Goal: Contribute content: Contribute content

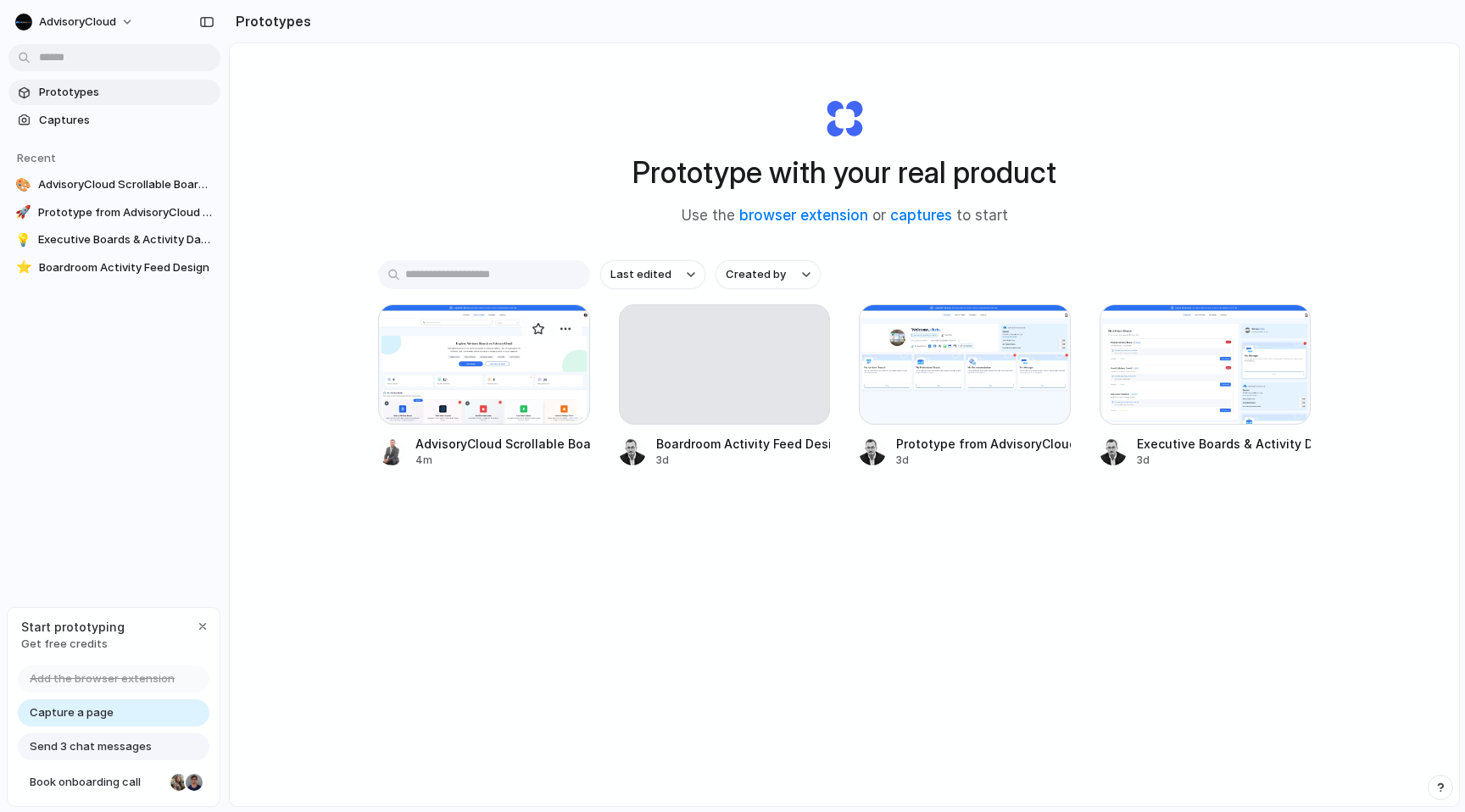
click at [500, 368] on div at bounding box center [484, 364] width 212 height 120
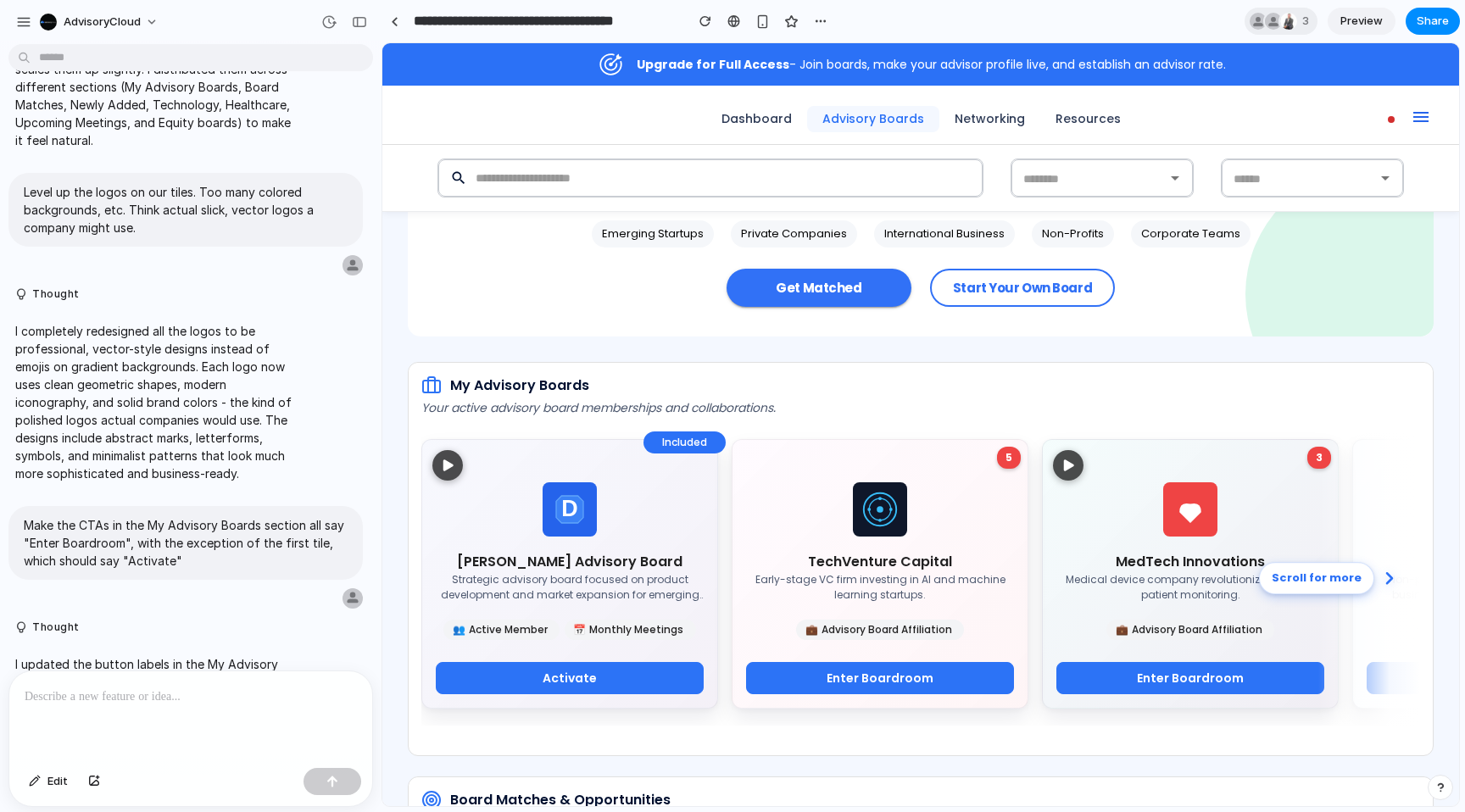
scroll to position [233, 0]
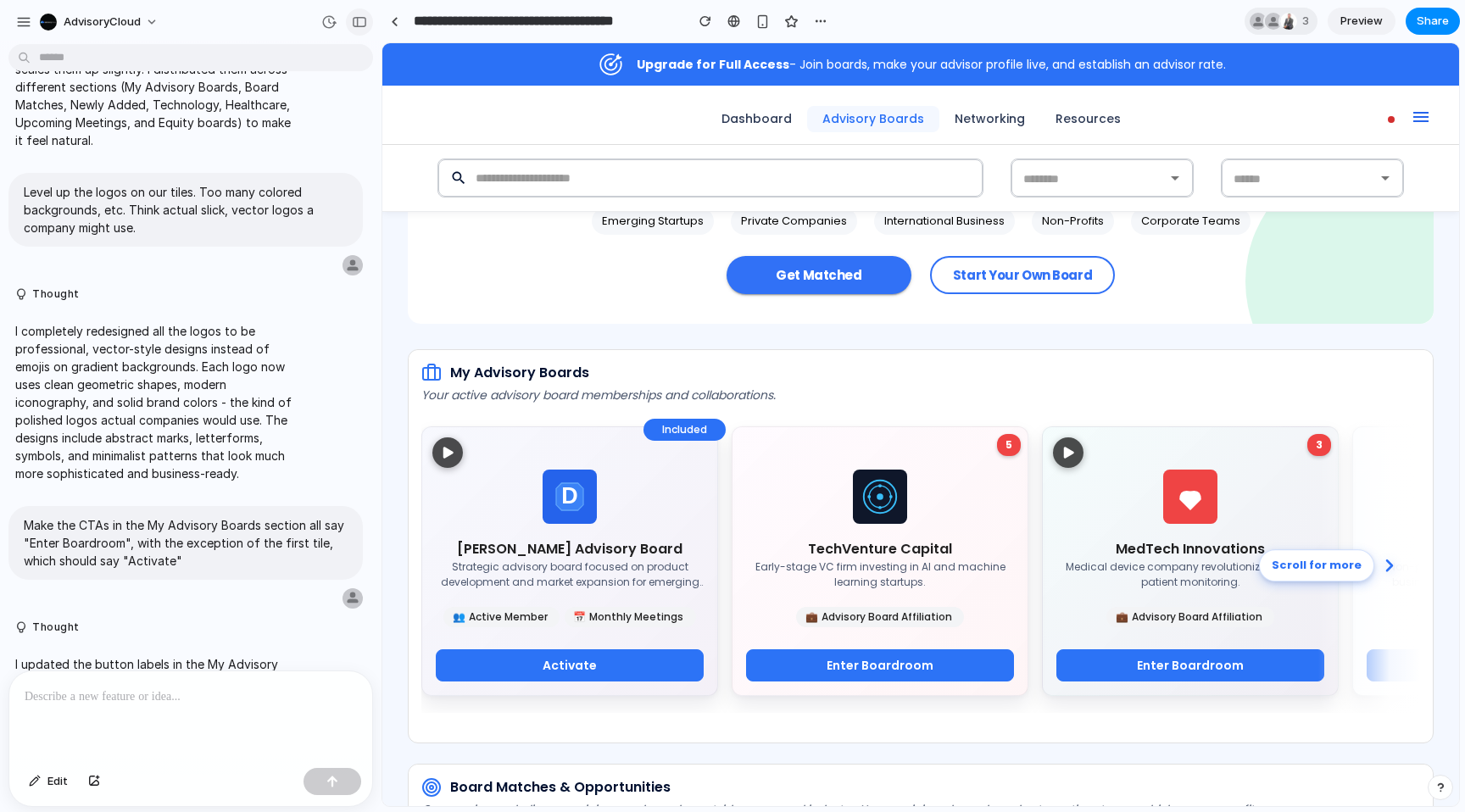
click at [362, 23] on div "button" at bounding box center [359, 22] width 15 height 12
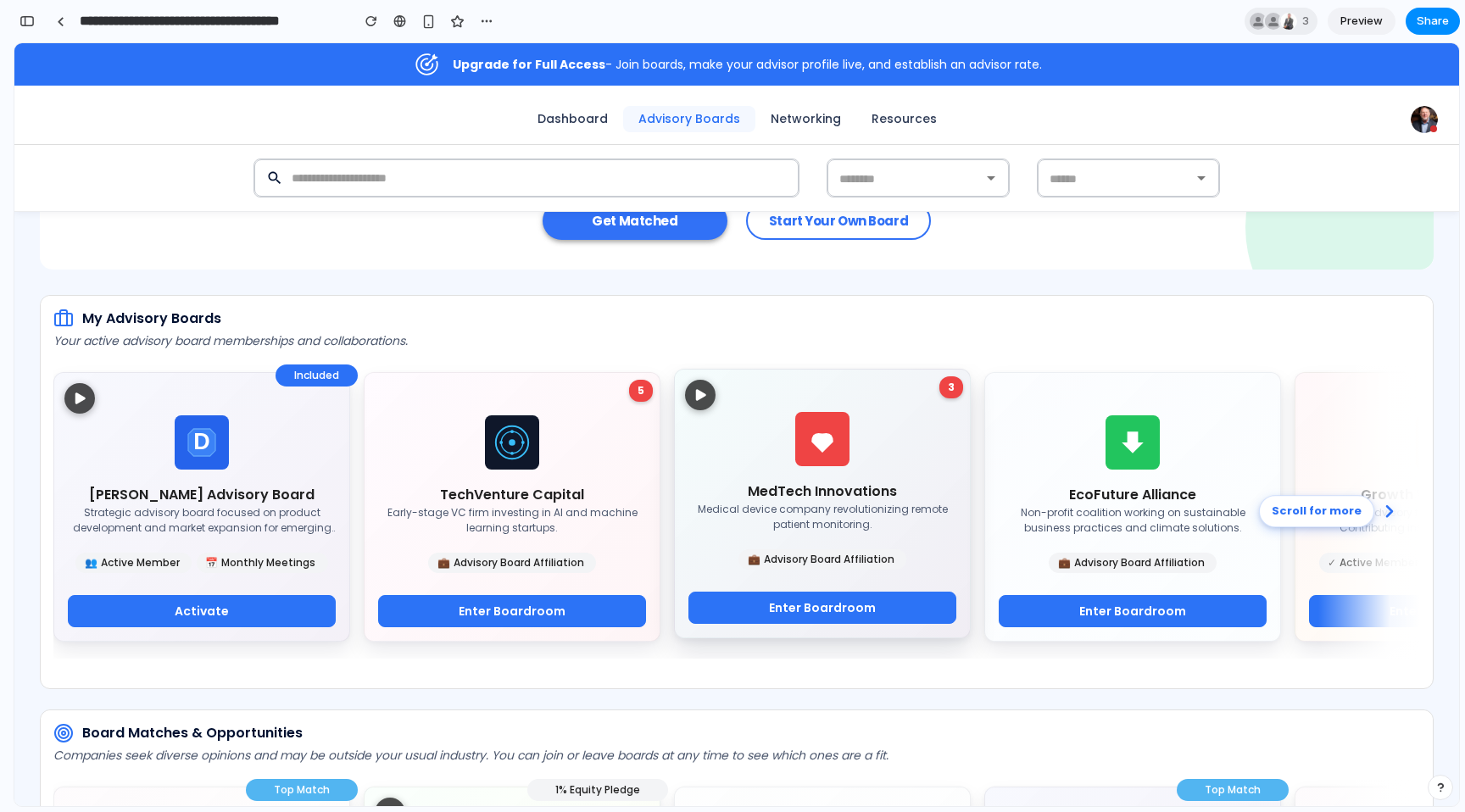
scroll to position [0, 0]
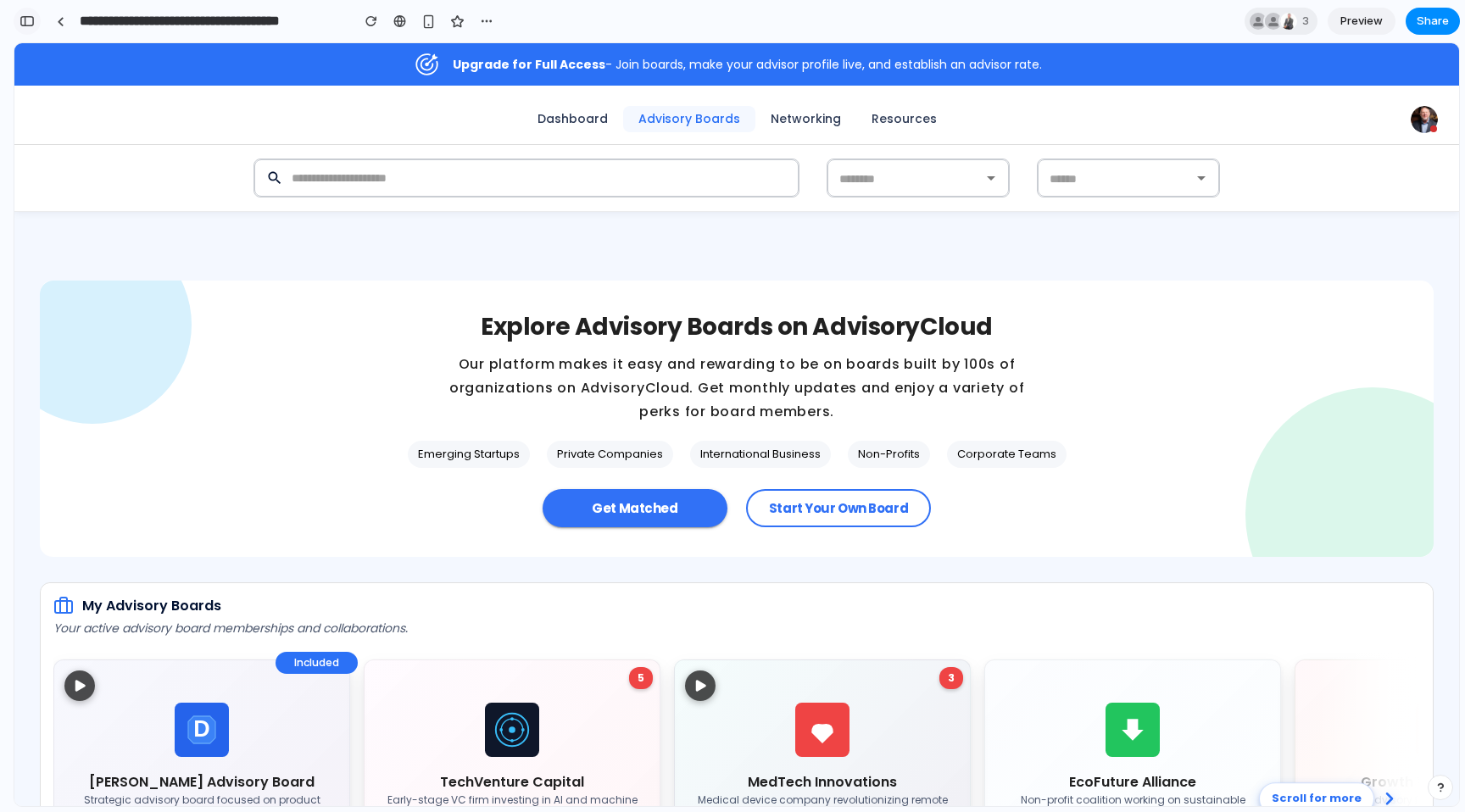
click at [31, 18] on div "button" at bounding box center [26, 21] width 15 height 12
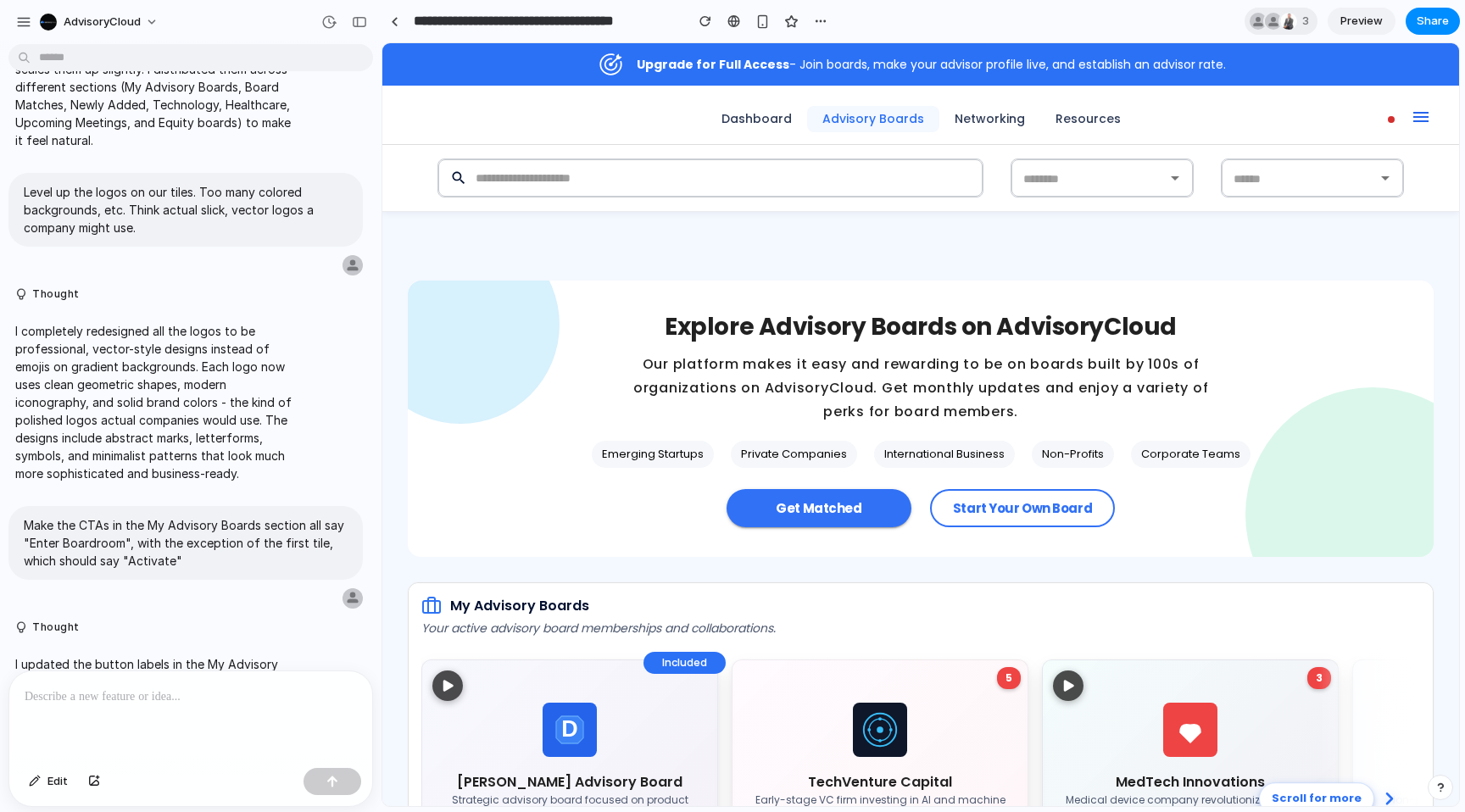
click at [211, 687] on p at bounding box center [190, 696] width 332 height 20
click at [89, 673] on p "**********" at bounding box center [190, 686] width 332 height 40
click at [200, 701] on p "**********" at bounding box center [190, 686] width 332 height 40
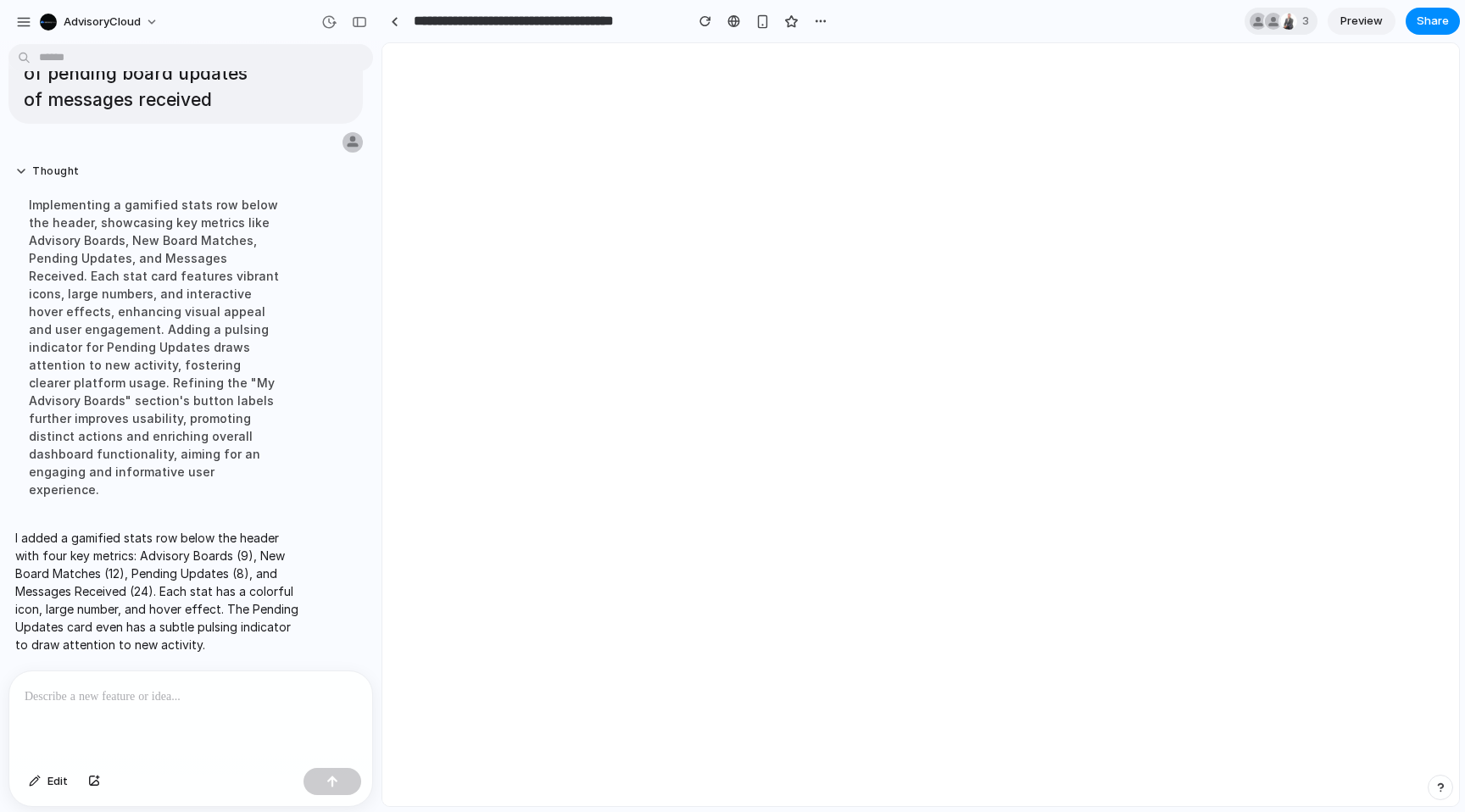
scroll to position [0, 0]
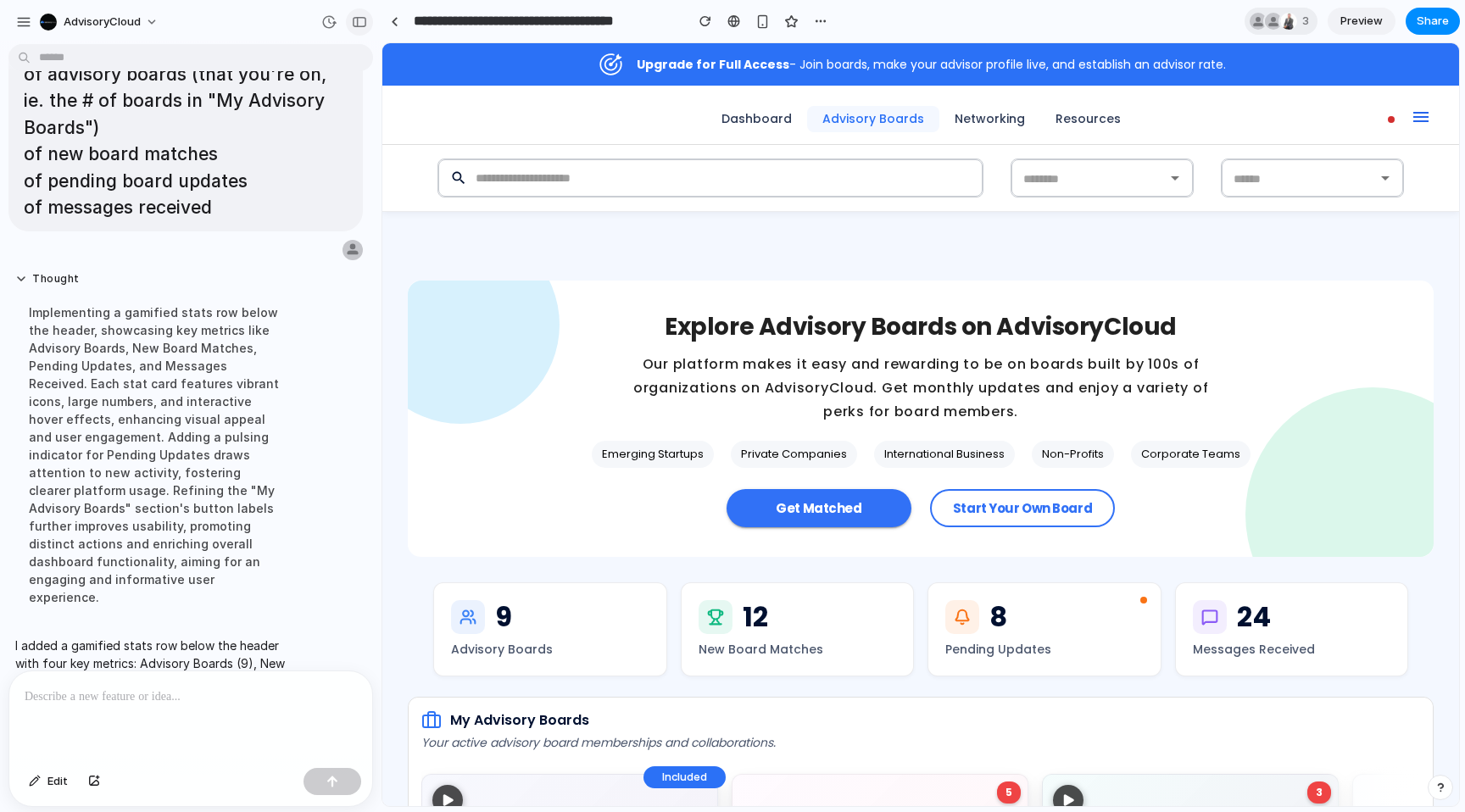
click at [360, 18] on div "button" at bounding box center [359, 22] width 15 height 12
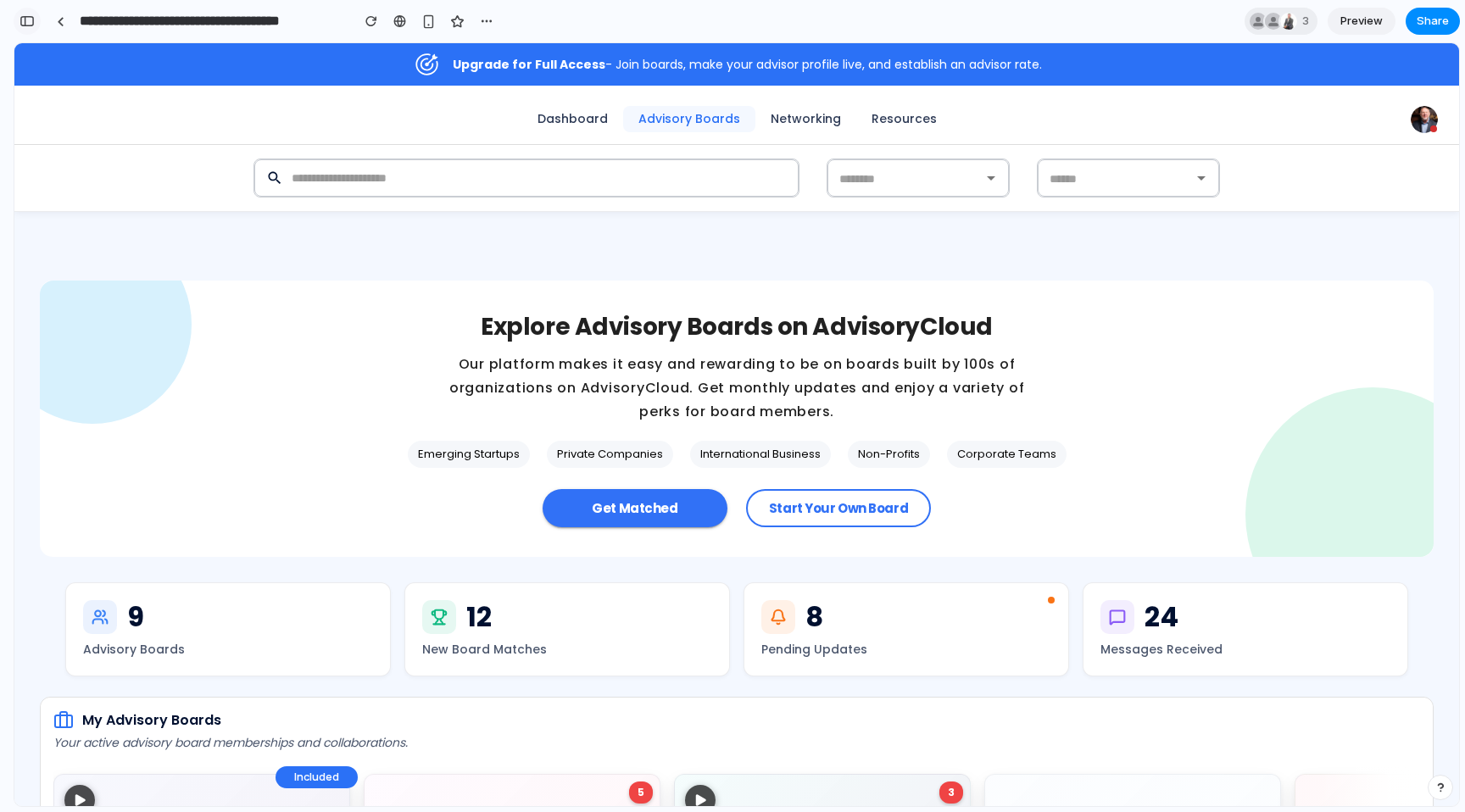
click at [20, 20] on div "button" at bounding box center [26, 21] width 15 height 12
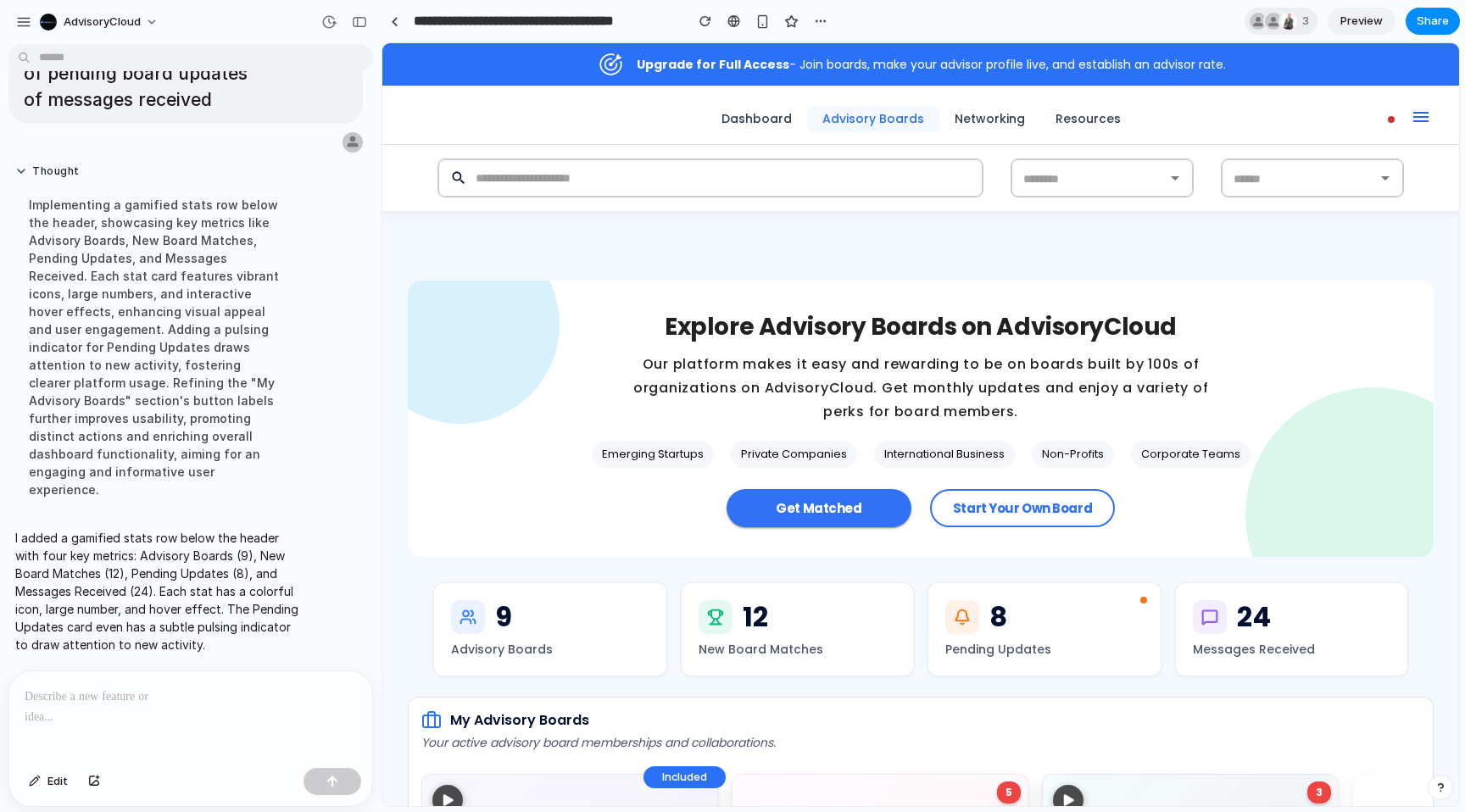
scroll to position [5236, 0]
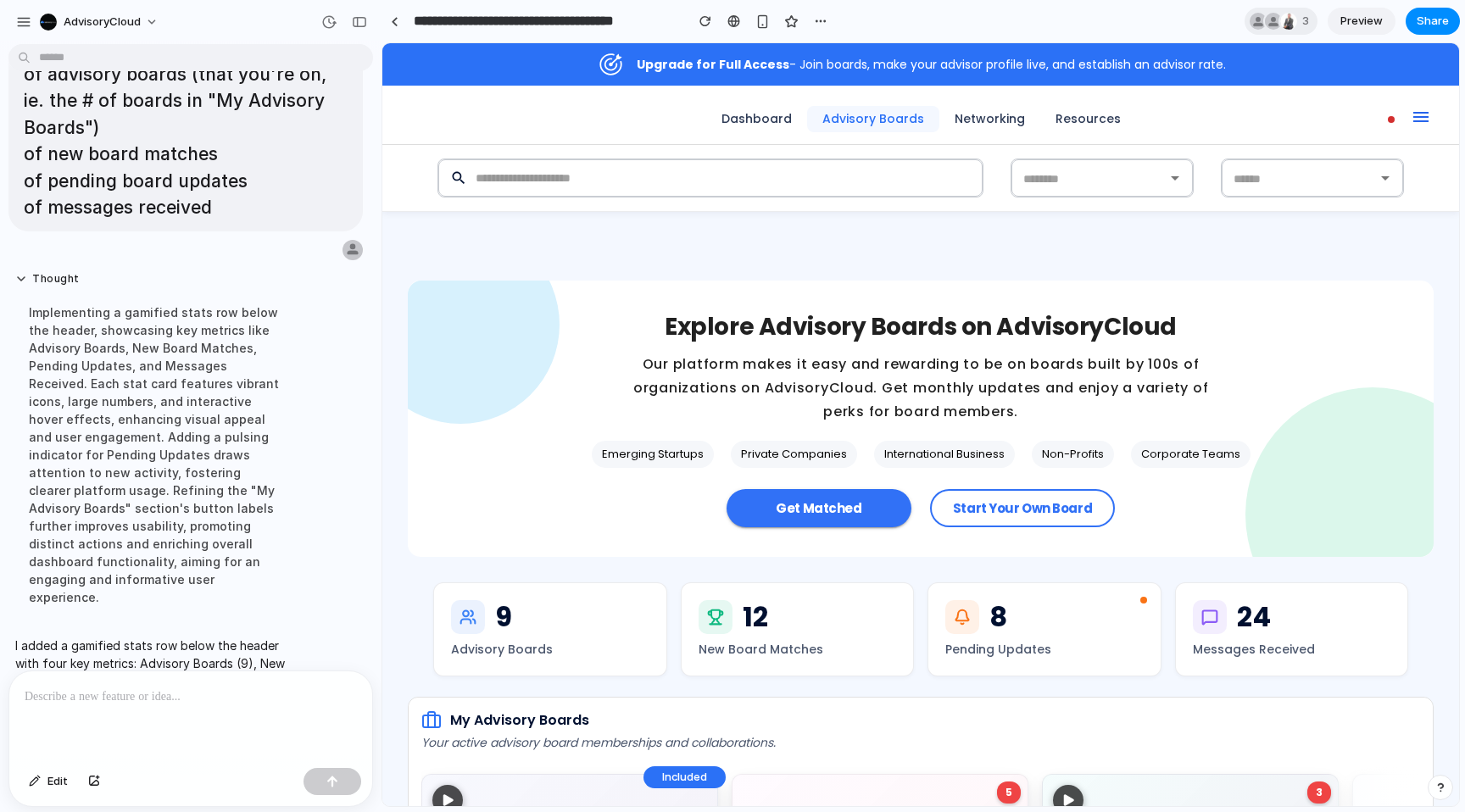
click at [109, 690] on p at bounding box center [190, 696] width 332 height 20
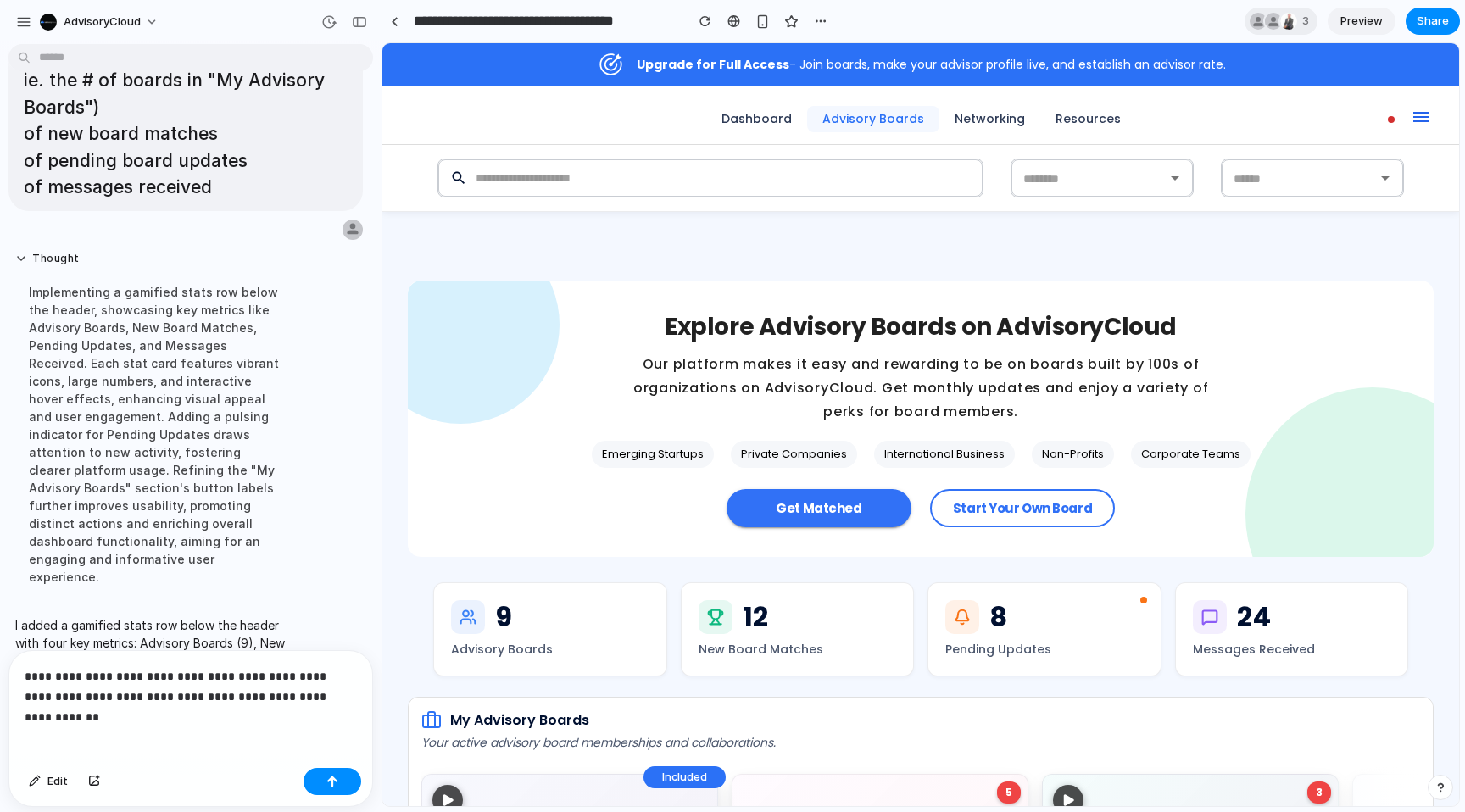
scroll to position [5273, 0]
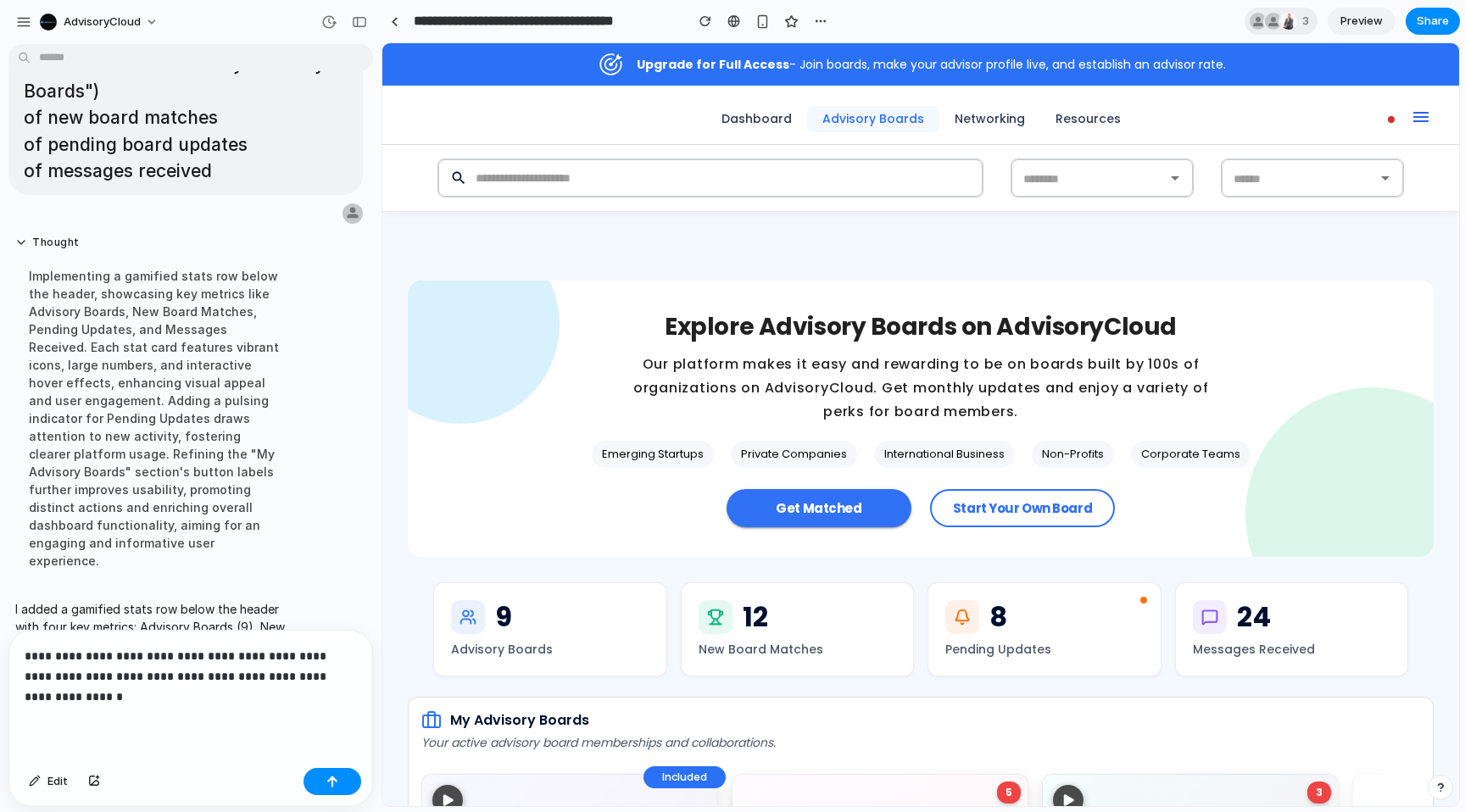
click at [278, 681] on p "**********" at bounding box center [190, 676] width 332 height 61
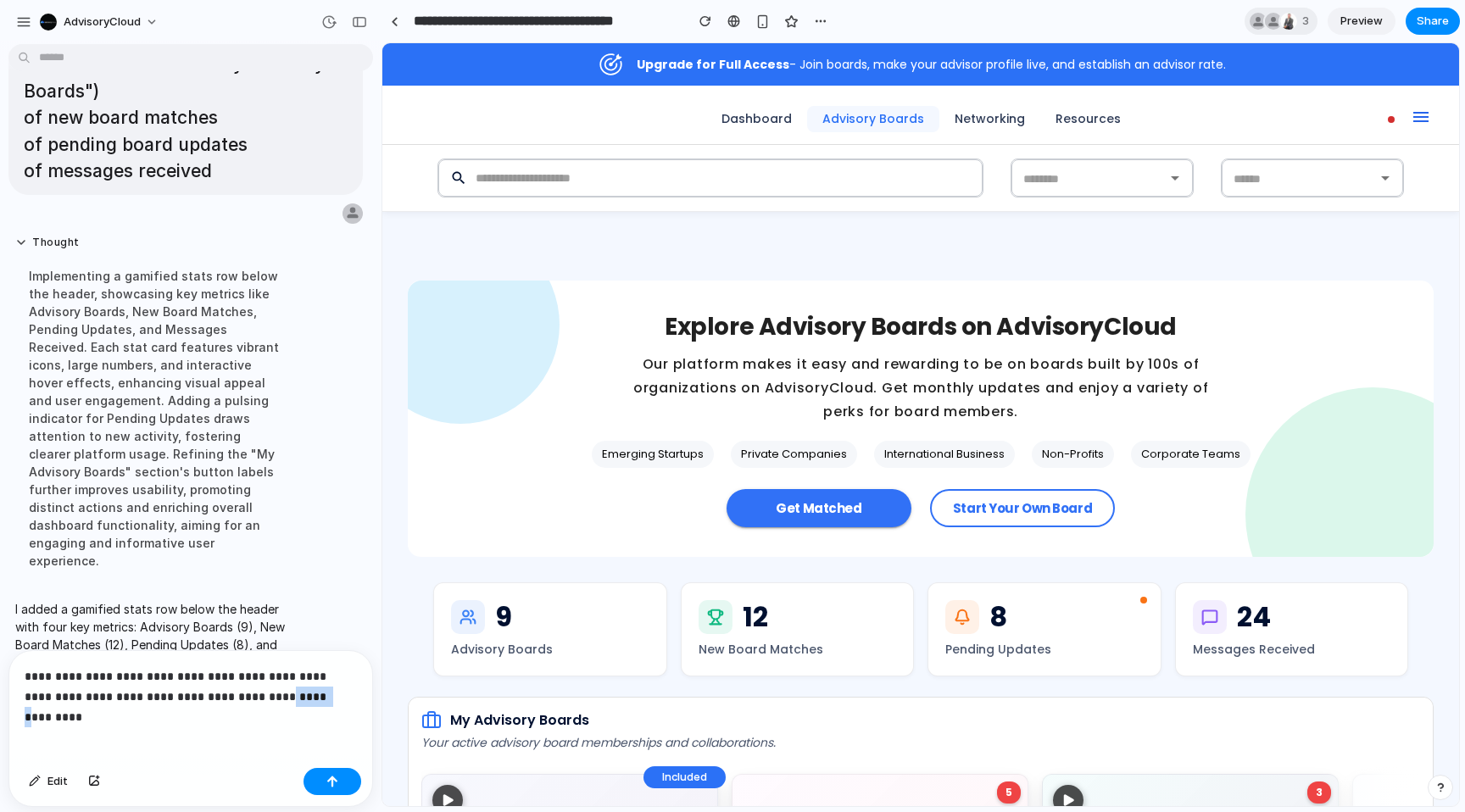
scroll to position [5257, 0]
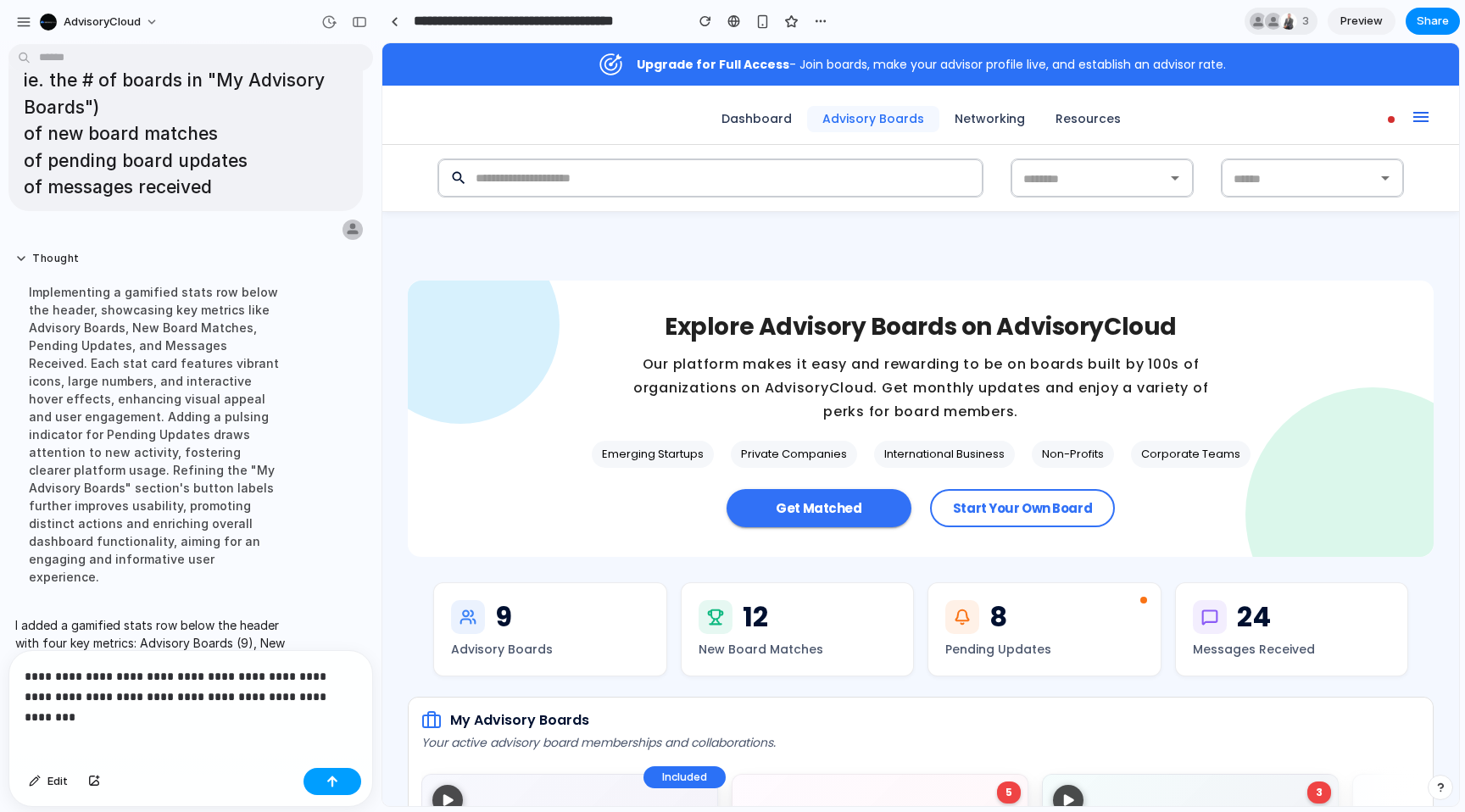
click at [327, 775] on div "button" at bounding box center [332, 781] width 12 height 12
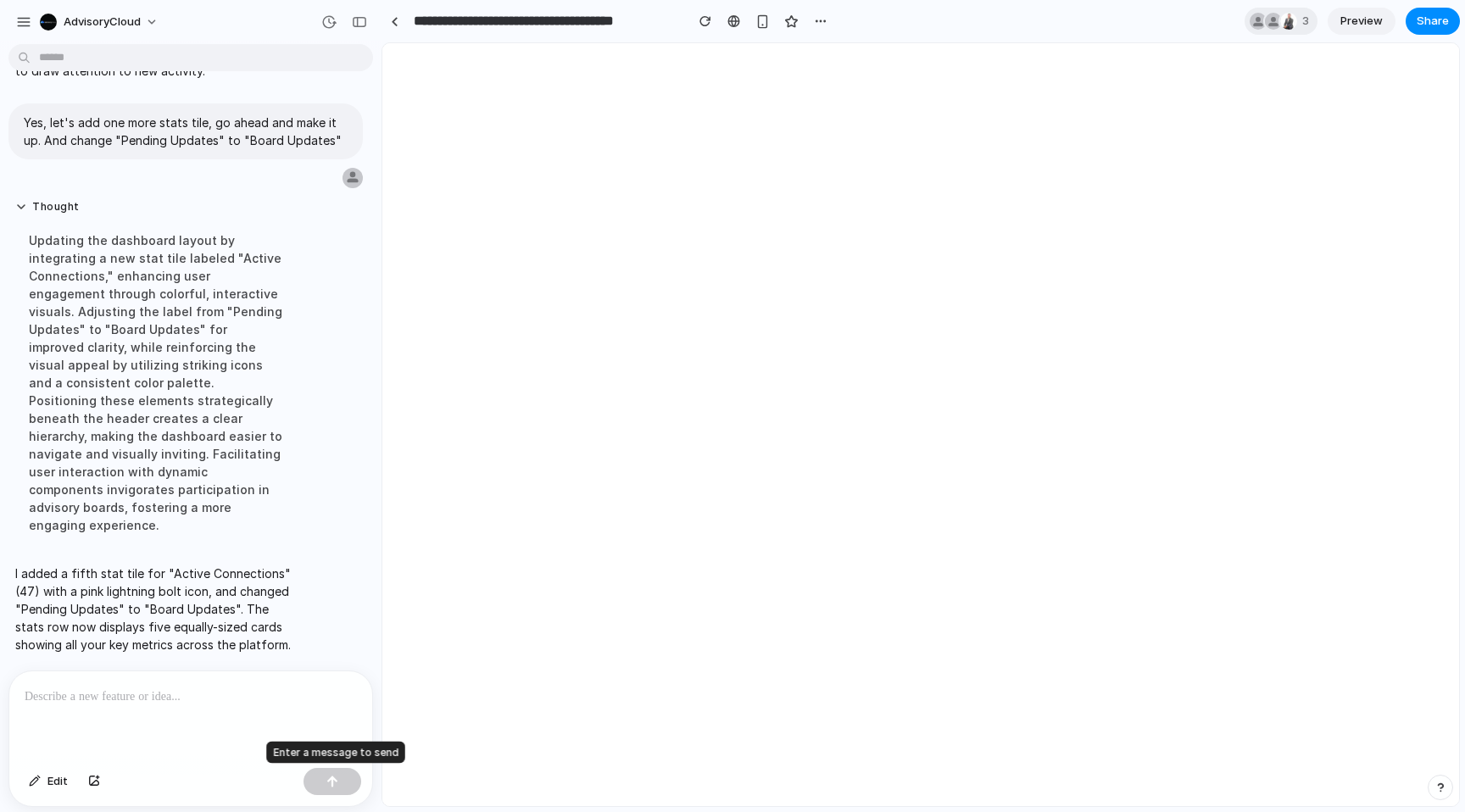
scroll to position [5164, 0]
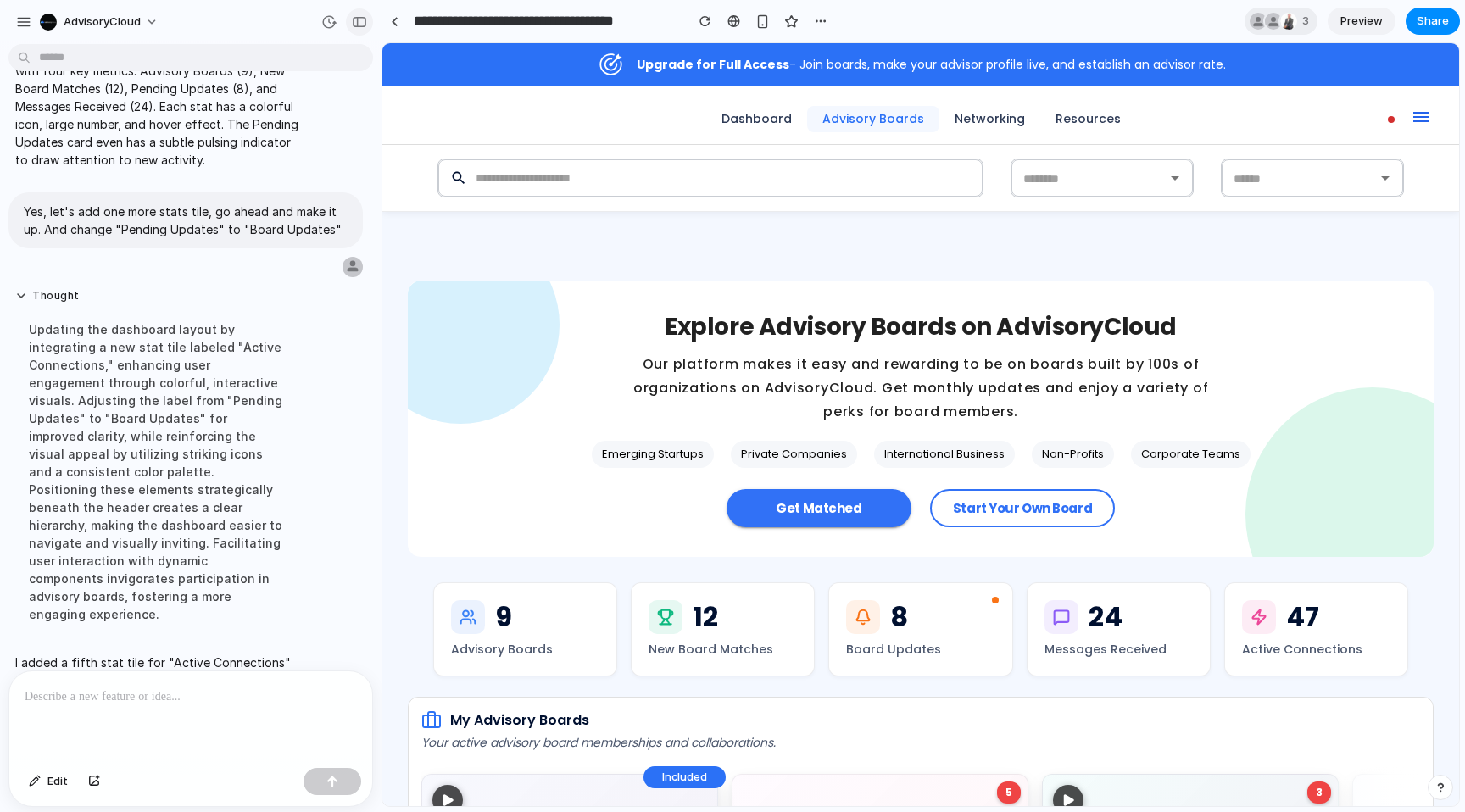
click at [366, 18] on div "button" at bounding box center [359, 22] width 15 height 12
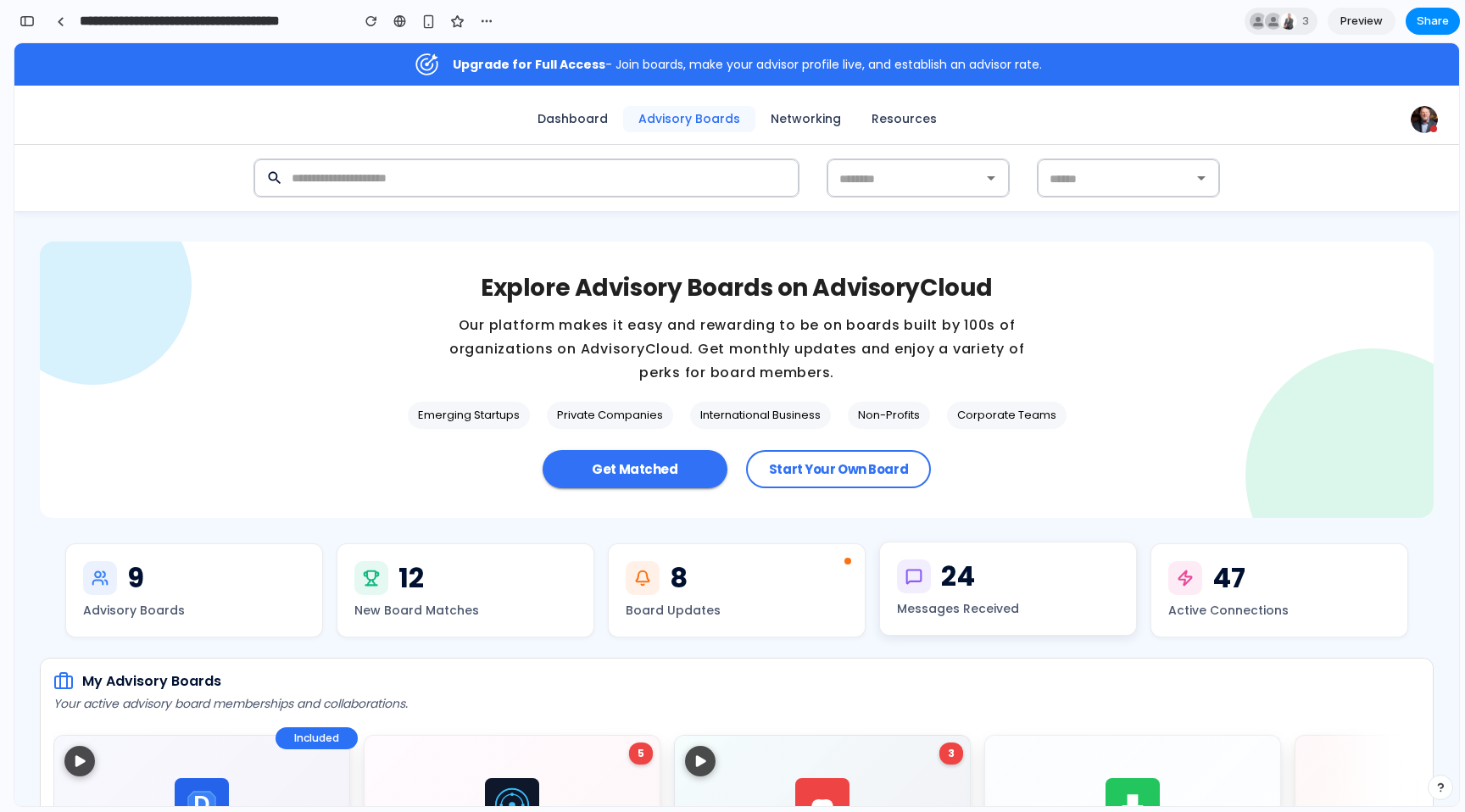
scroll to position [46, 0]
